Goal: Information Seeking & Learning: Learn about a topic

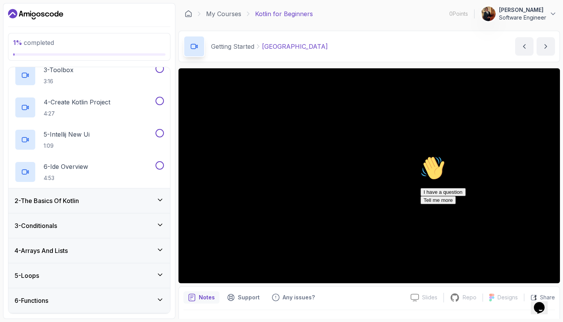
scroll to position [121, 0]
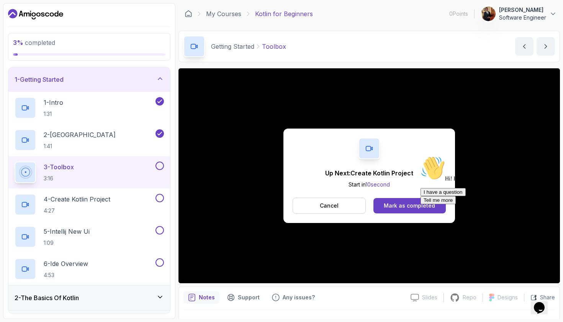
scroll to position [121, 0]
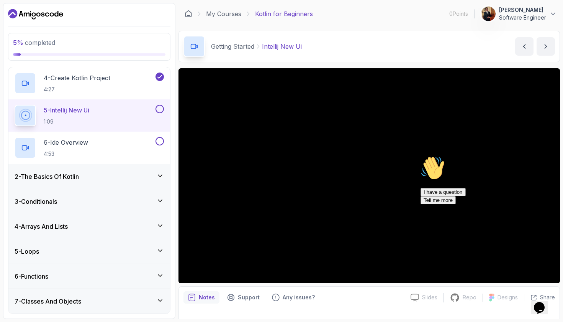
click at [161, 175] on icon at bounding box center [160, 175] width 4 height 2
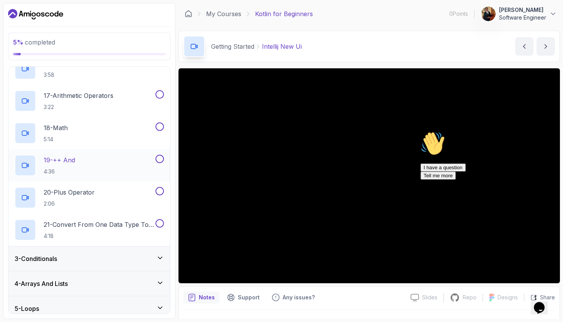
scroll to position [604, 0]
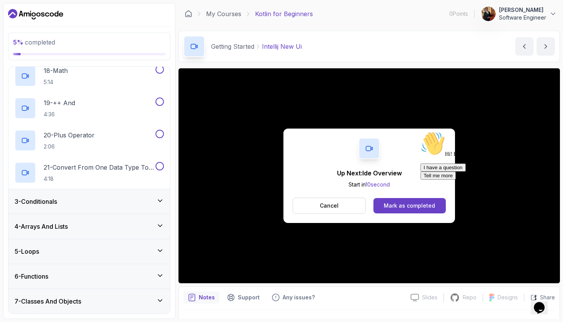
click at [159, 199] on icon at bounding box center [160, 201] width 8 height 8
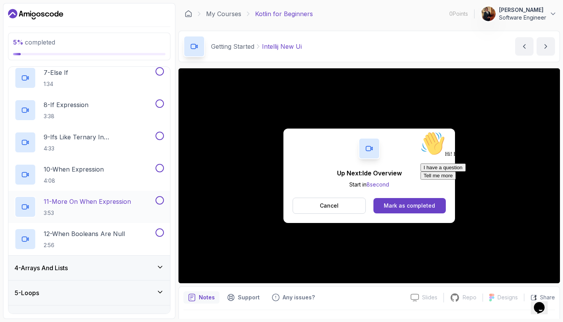
scroll to position [314, 0]
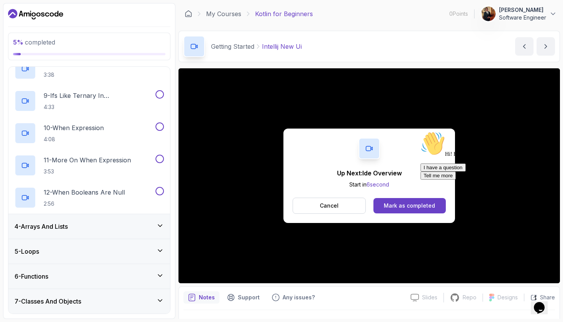
click at [162, 225] on icon at bounding box center [160, 226] width 4 height 2
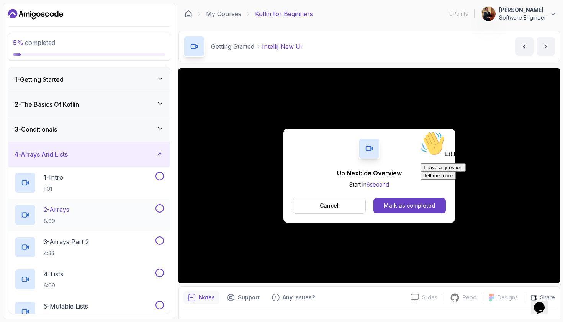
scroll to position [153, 0]
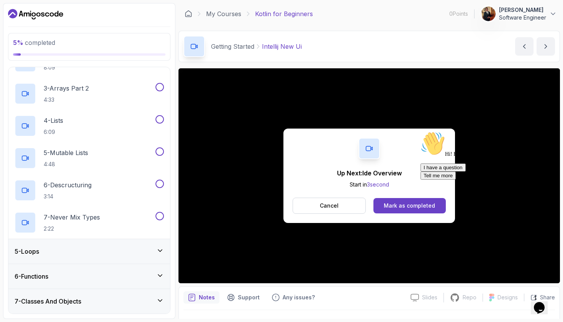
click at [160, 249] on icon at bounding box center [160, 250] width 8 height 8
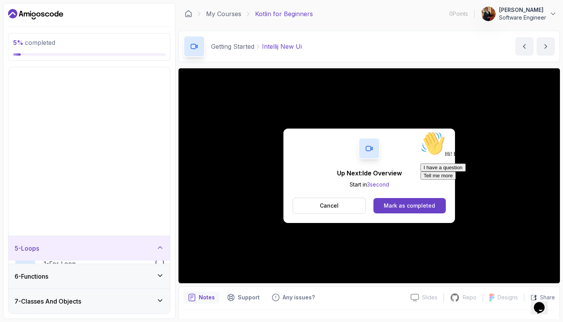
scroll to position [0, 0]
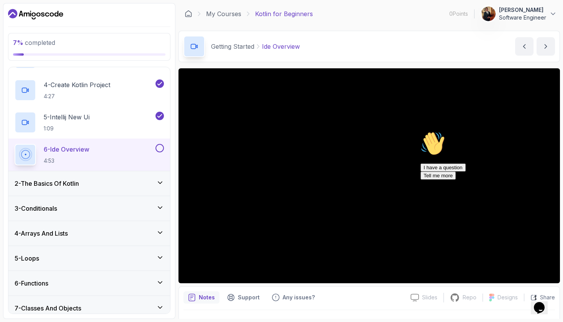
scroll to position [121, 0]
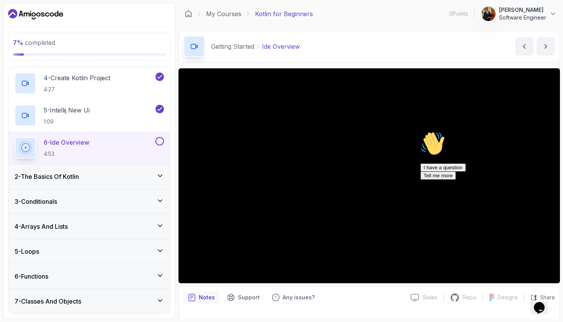
click at [428, 179] on div "Hi! How can we help? I have a question Tell me more" at bounding box center [490, 155] width 138 height 48
click at [476, 179] on div "I have a question Tell me more" at bounding box center [490, 171] width 138 height 16
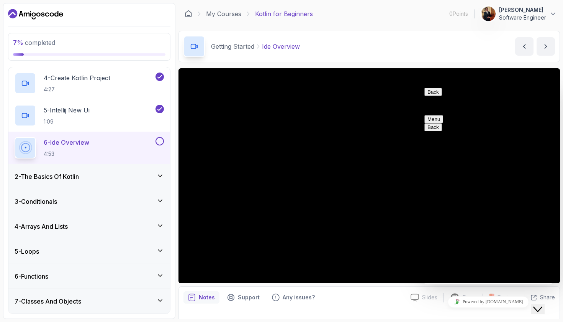
click at [476, 276] on icon "Close Chat This icon closes the chat window." at bounding box center [537, 308] width 9 height 9
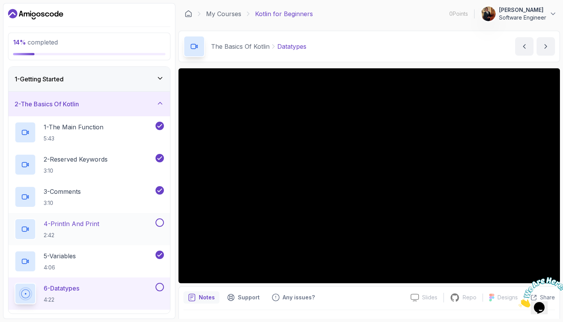
click at [159, 222] on button at bounding box center [160, 222] width 8 height 8
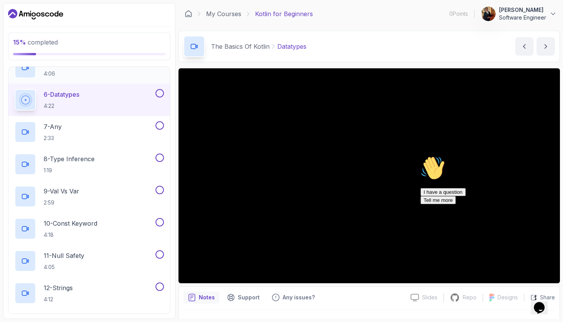
scroll to position [194, 0]
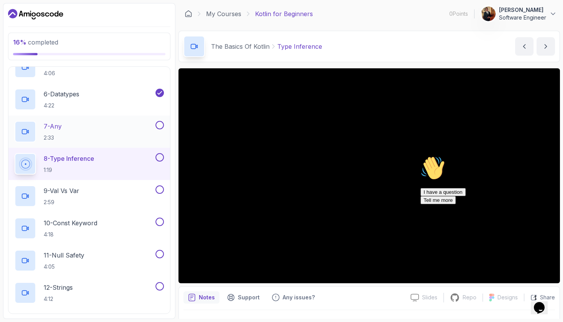
click at [62, 134] on p "2:33" at bounding box center [53, 138] width 18 height 8
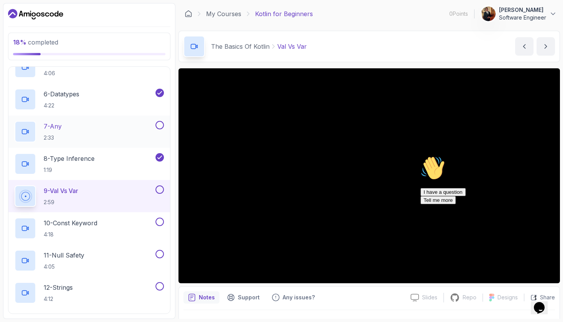
click at [161, 124] on button at bounding box center [160, 125] width 8 height 8
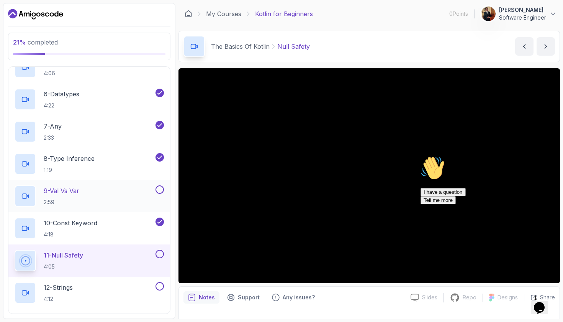
click at [159, 190] on button at bounding box center [160, 189] width 8 height 8
click at [84, 220] on p "10 - Const Keyword" at bounding box center [71, 222] width 54 height 9
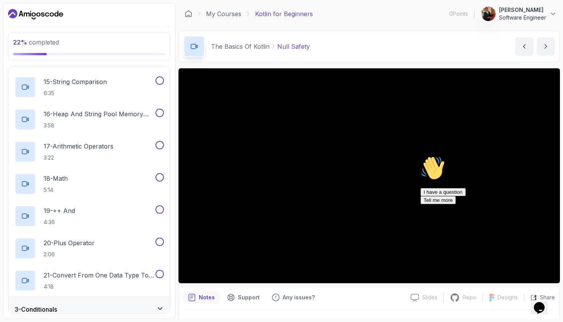
scroll to position [507, 0]
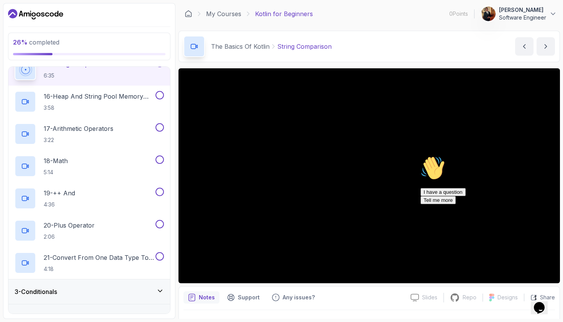
scroll to position [468, 0]
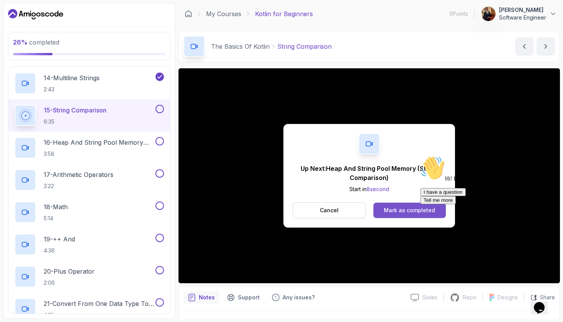
click at [414, 207] on div "Mark as completed" at bounding box center [409, 210] width 51 height 8
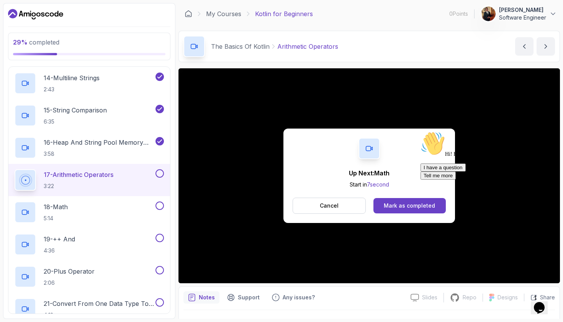
click at [413, 208] on div "Mark as completed" at bounding box center [409, 206] width 51 height 8
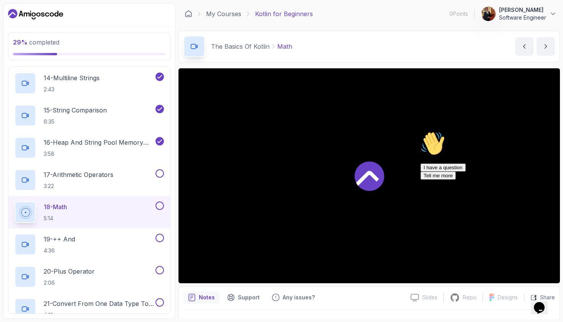
click at [413, 208] on div at bounding box center [370, 175] width 382 height 215
